Goal: Navigation & Orientation: Understand site structure

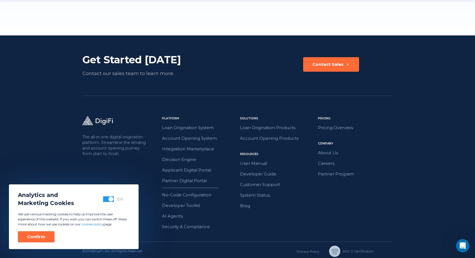
scroll to position [1554, 0]
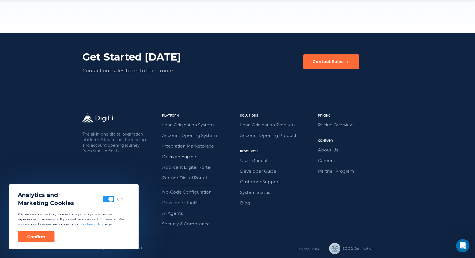
click at [186, 157] on link "Decision Engine" at bounding box center [199, 156] width 75 height 7
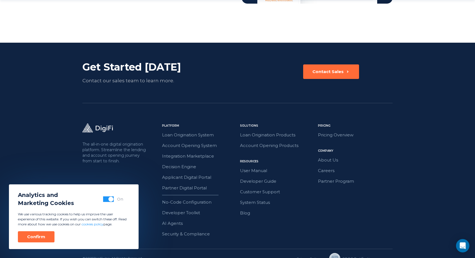
scroll to position [974, 0]
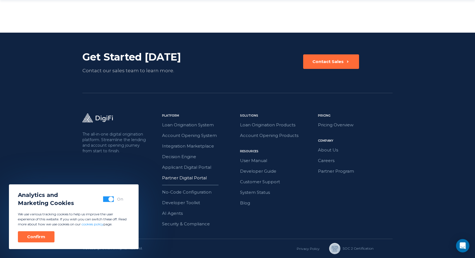
click at [189, 179] on link "Partner Digital Portal" at bounding box center [199, 178] width 75 height 7
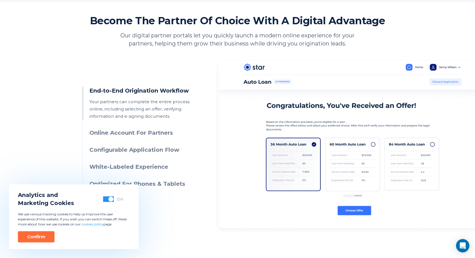
scroll to position [241, 0]
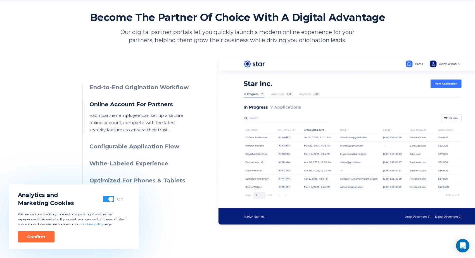
click at [146, 146] on h3 "Configurable Application Flow" at bounding box center [139, 147] width 101 height 8
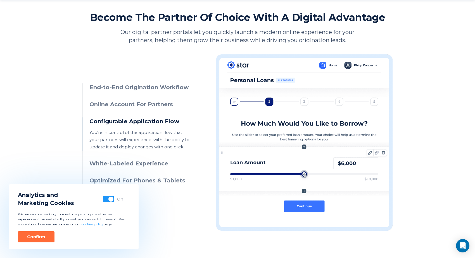
click at [150, 167] on h3 "White-Labeled Experience" at bounding box center [139, 164] width 101 height 8
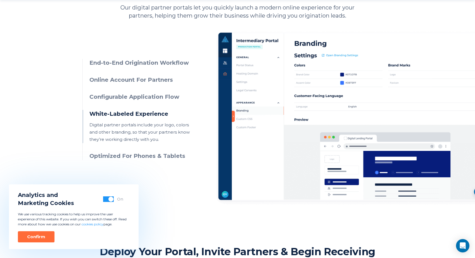
scroll to position [266, 0]
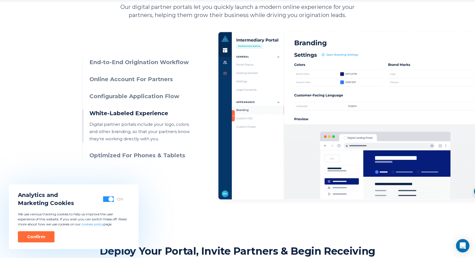
click at [145, 152] on h3 "Optimized For Phones & Tablets" at bounding box center [139, 156] width 101 height 8
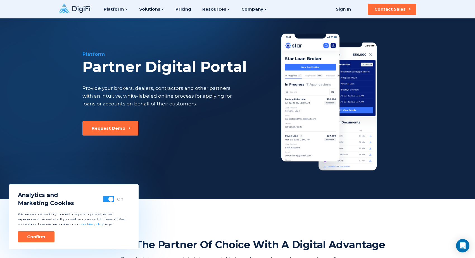
scroll to position [0, 0]
